Goal: Task Accomplishment & Management: Manage account settings

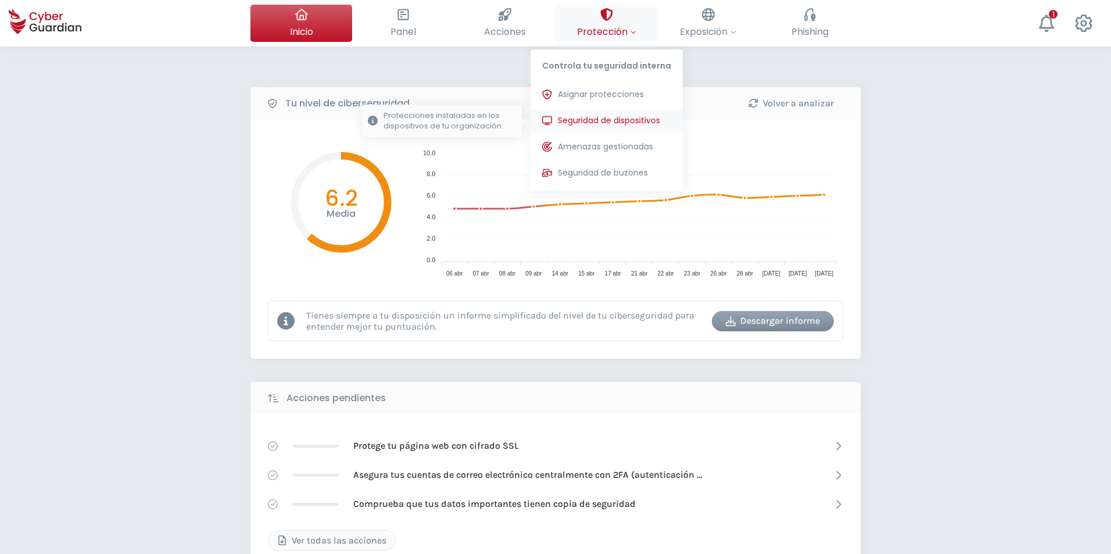
click at [613, 113] on button "Seguridad de dispositivos Protecciones instaladas en los dispositivos de tu org…" at bounding box center [606, 120] width 152 height 23
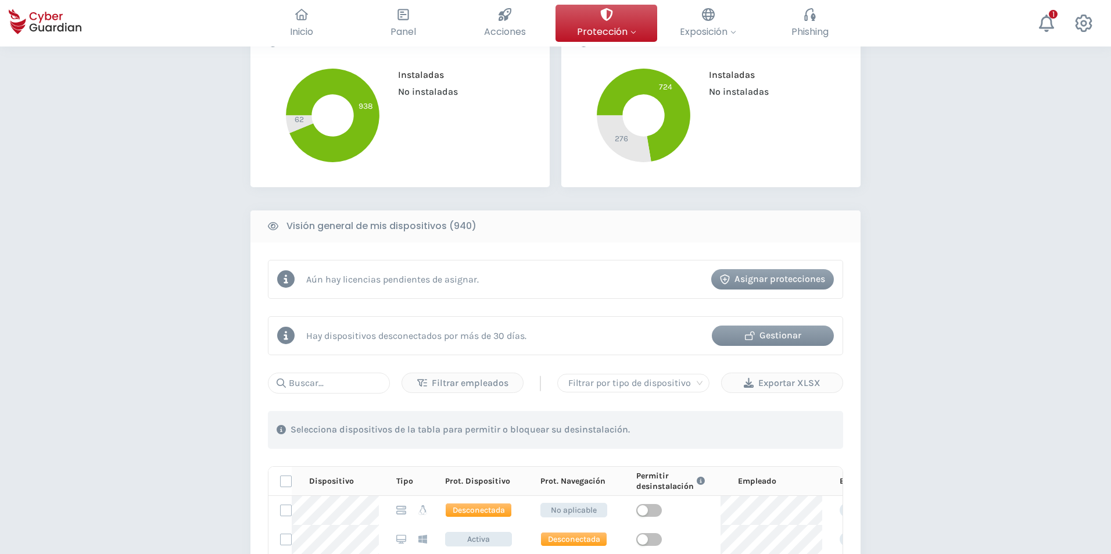
scroll to position [349, 0]
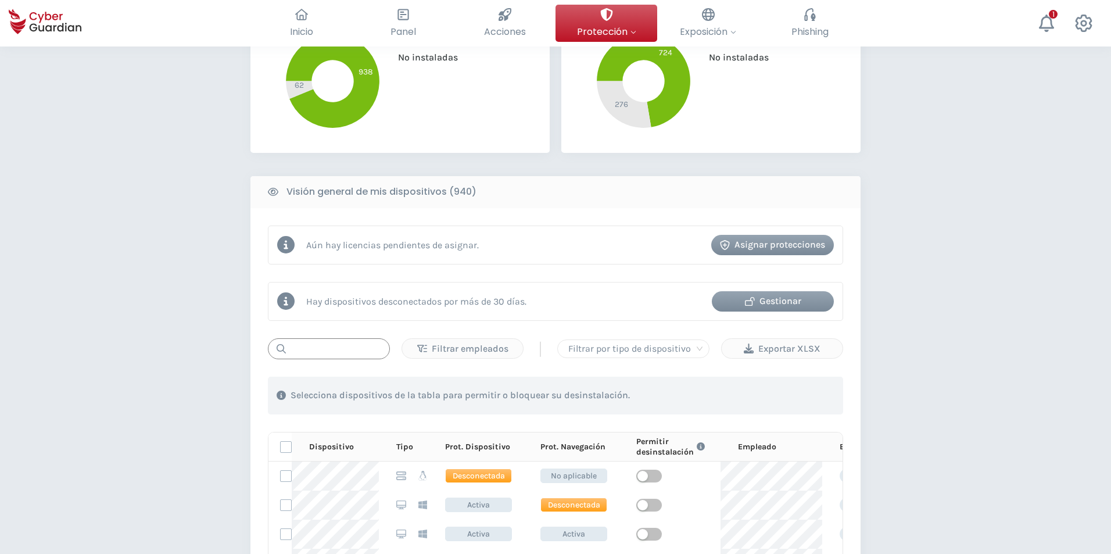
click at [339, 347] on input "text" at bounding box center [329, 348] width 122 height 21
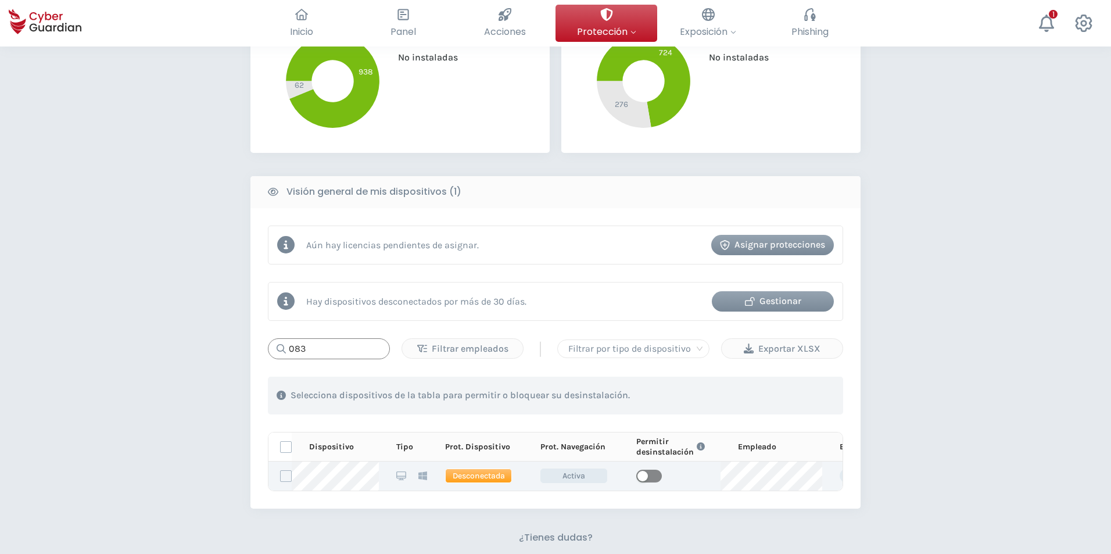
type input "083"
click at [654, 479] on span "button" at bounding box center [649, 475] width 26 height 13
